Goal: Information Seeking & Learning: Learn about a topic

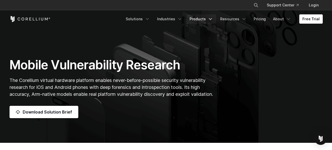
click at [204, 19] on link "Products" at bounding box center [201, 18] width 30 height 9
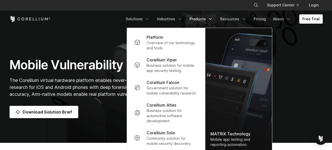
click at [207, 20] on link "Products" at bounding box center [201, 18] width 30 height 9
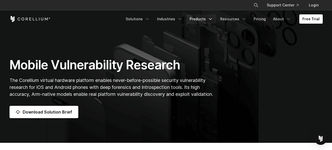
click at [207, 20] on link "Products" at bounding box center [201, 18] width 30 height 9
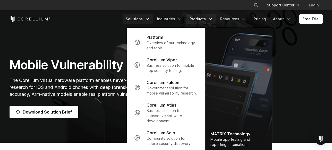
click at [150, 18] on icon "Navigation Menu" at bounding box center [147, 18] width 5 height 5
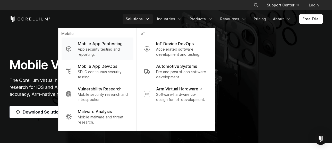
click at [119, 45] on p "Mobile App Pentesting" at bounding box center [100, 44] width 45 height 6
